Goal: Use online tool/utility: Utilize a website feature to perform a specific function

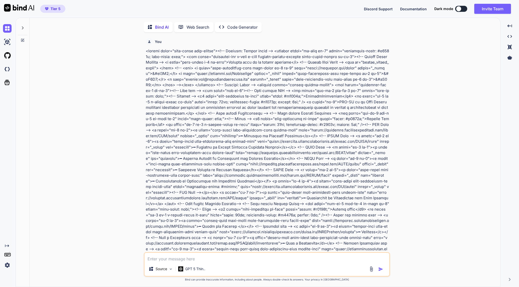
scroll to position [472, 0]
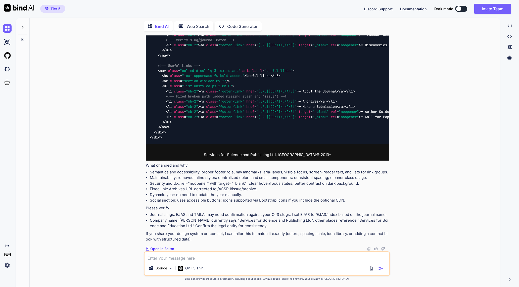
click at [239, 23] on p "Code Generator" at bounding box center [242, 26] width 30 height 6
click at [234, 22] on div "Created with Pixso. Code Generator" at bounding box center [238, 26] width 47 height 10
type textarea "x"
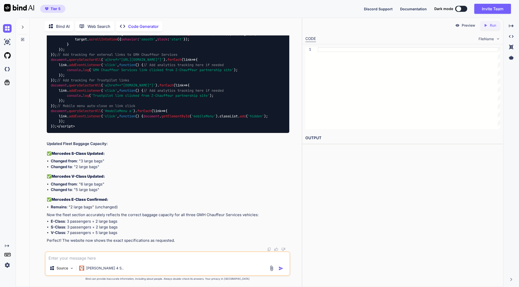
scroll to position [39977, 0]
click at [24, 26] on icon at bounding box center [23, 27] width 4 height 4
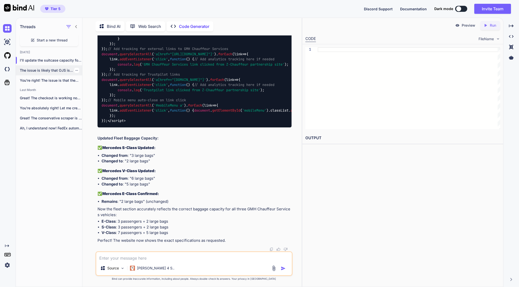
click at [55, 71] on p "The issue is likely that OJS is..." at bounding box center [51, 70] width 62 height 5
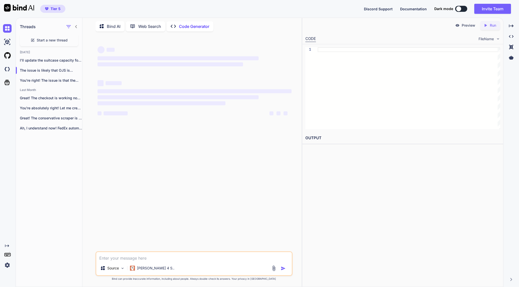
scroll to position [0, 0]
click at [148, 256] on textarea at bounding box center [193, 256] width 195 height 9
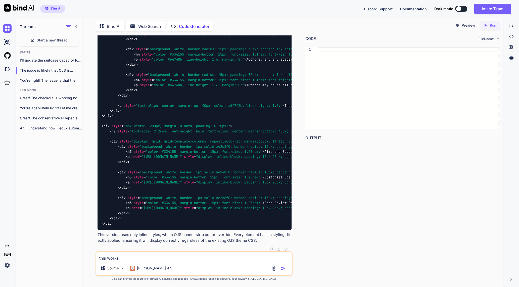
scroll to position [13847, 0]
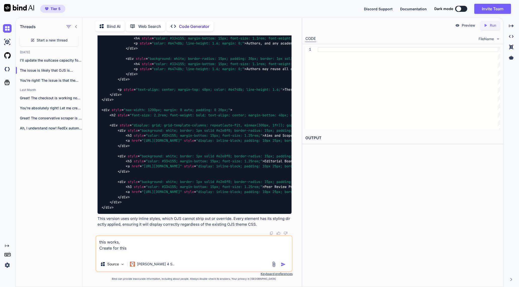
paste textarea "<lor ip="dolor_sit_ametcon"> <a elits="doei te-inci"><utlabo>Etdol:</magnaa></e…"
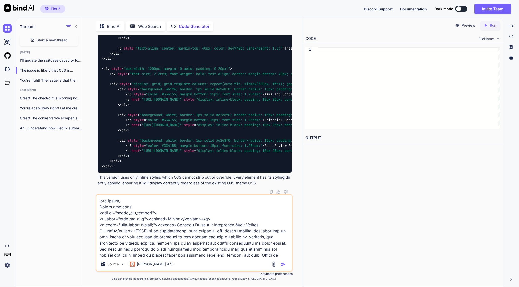
scroll to position [1001, 0]
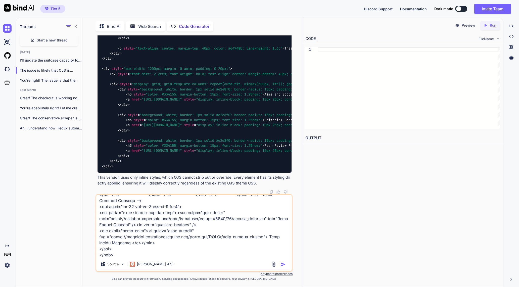
click at [132, 258] on div "Source Claude 4 S.." at bounding box center [193, 233] width 197 height 78
click at [116, 253] on textarea at bounding box center [193, 226] width 195 height 62
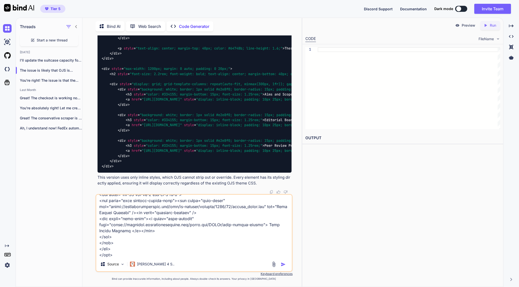
paste textarea "#00bf63"
type textarea "lore ipsum, Dolors ame cons <adi el="seddo_eiu_tempori"> <u labor="etdo ma-aliq…"
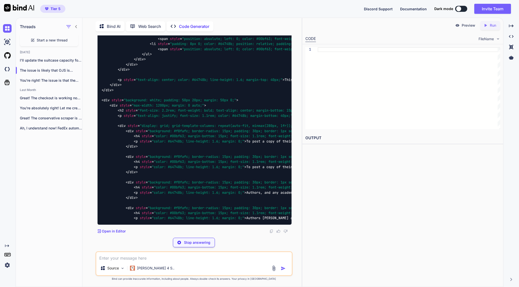
scroll to position [16012, 0]
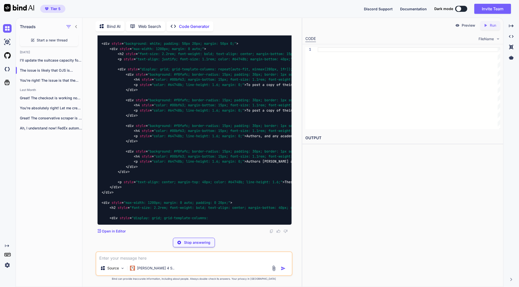
drag, startPoint x: 186, startPoint y: 133, endPoint x: 376, endPoint y: 159, distance: 192.1
click at [376, 159] on div "Preview Created with Pixso. Run CODE FileName 1 OUTPUT" at bounding box center [402, 152] width 201 height 269
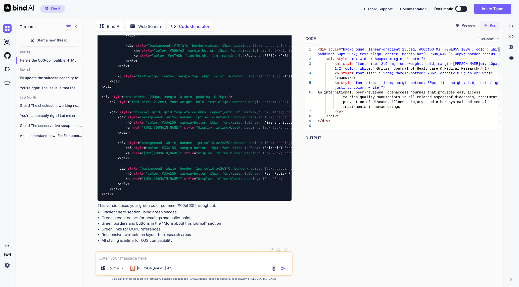
scroll to position [0, 0]
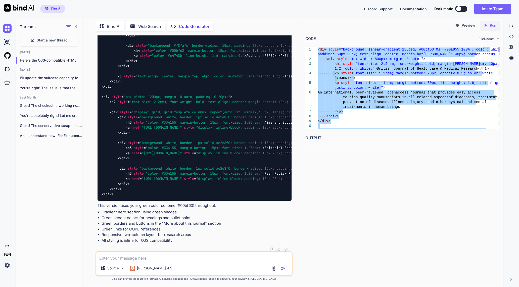
type textarea "<div style="background: linear-gradient(135deg, #00bf63 0%, #00a855 100%); colo…"
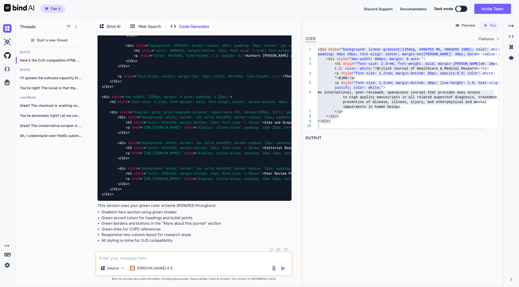
click at [147, 256] on textarea at bounding box center [193, 256] width 195 height 9
paste textarea "British Journal of Healthcare & Medical Research (BJHR) (formarly known as Jour…"
type textarea "British Journal of Healthcare & Medical Research (BJHR) (formarly known as Jour…"
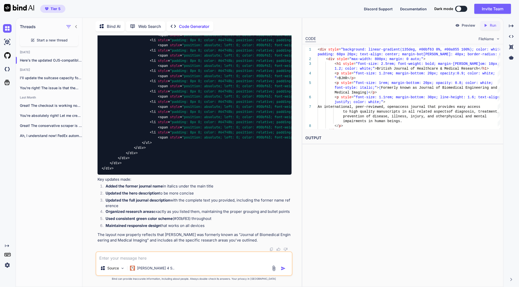
scroll to position [16640, 0]
